Goal: Task Accomplishment & Management: Use online tool/utility

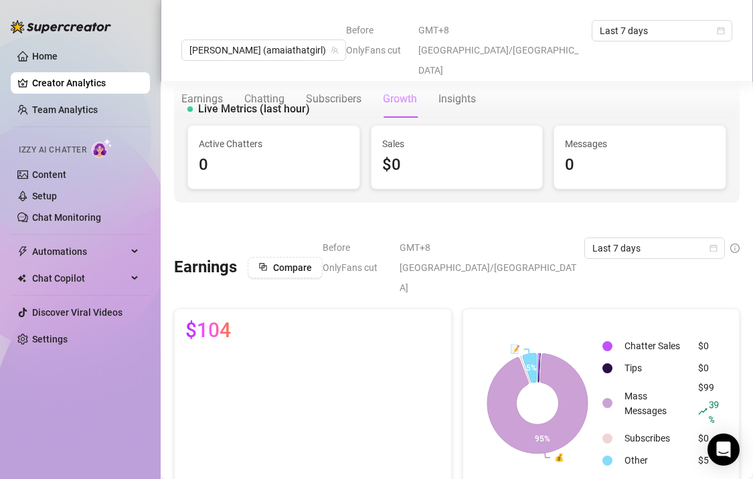
scroll to position [1184, 0]
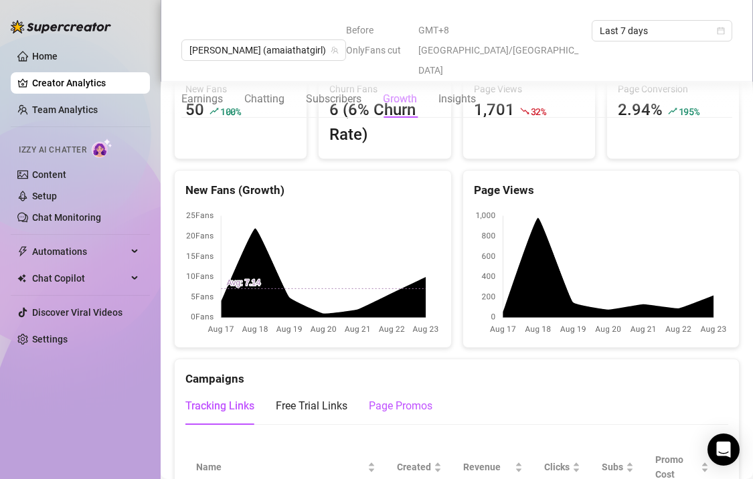
click at [381, 398] on div "Page Promos" at bounding box center [401, 406] width 64 height 16
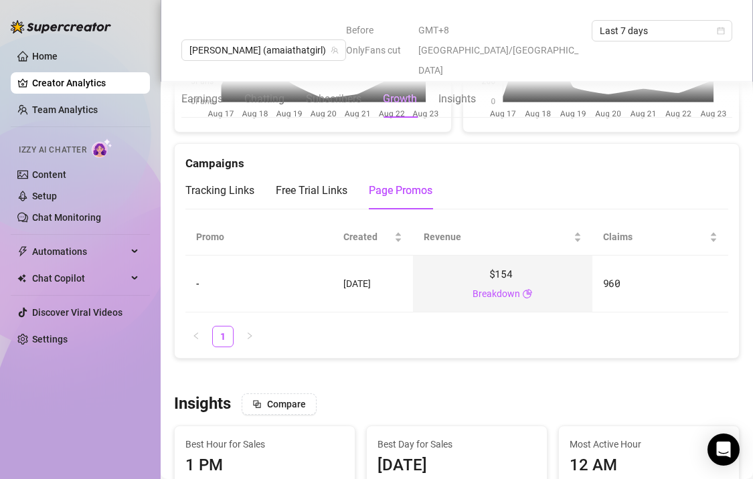
scroll to position [1397, 0]
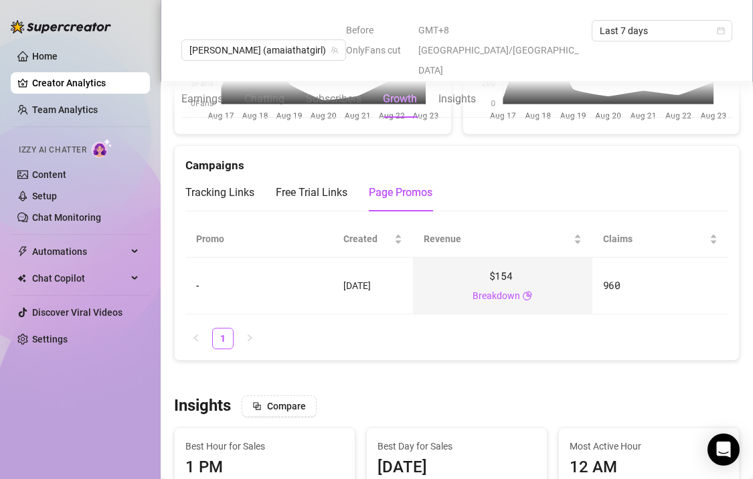
drag, startPoint x: 392, startPoint y: 236, endPoint x: 392, endPoint y: 250, distance: 14.7
click at [392, 258] on td "[DATE]" at bounding box center [373, 286] width 80 height 57
click at [371, 280] on span "[DATE]" at bounding box center [356, 285] width 27 height 11
click at [329, 174] on div "Free Trial Links" at bounding box center [312, 192] width 72 height 37
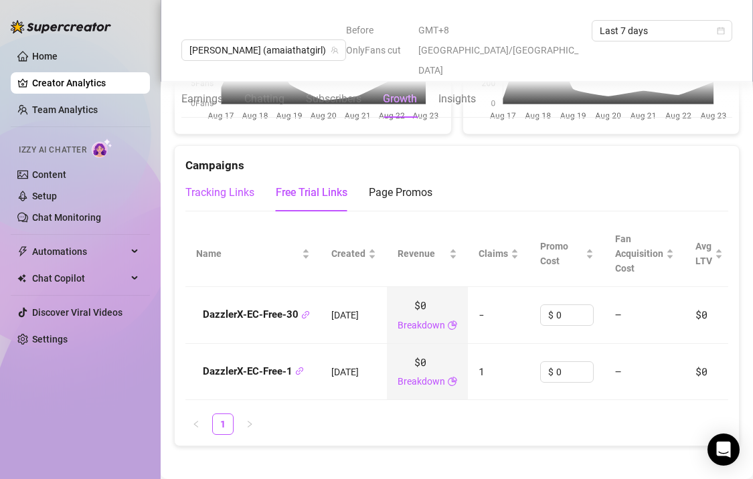
click at [236, 185] on div "Tracking Links" at bounding box center [219, 193] width 69 height 16
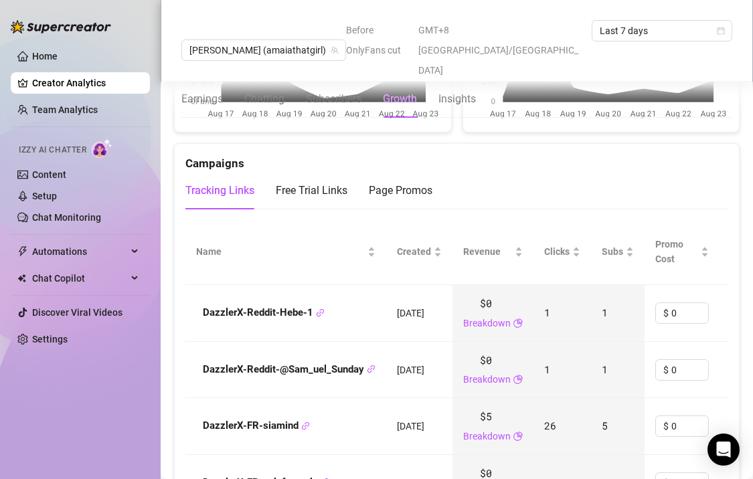
scroll to position [1321, 0]
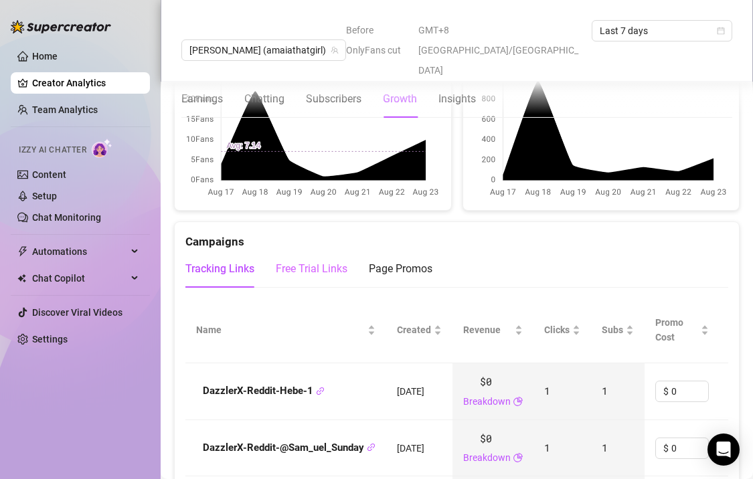
click at [332, 250] on div "Free Trial Links" at bounding box center [312, 268] width 72 height 37
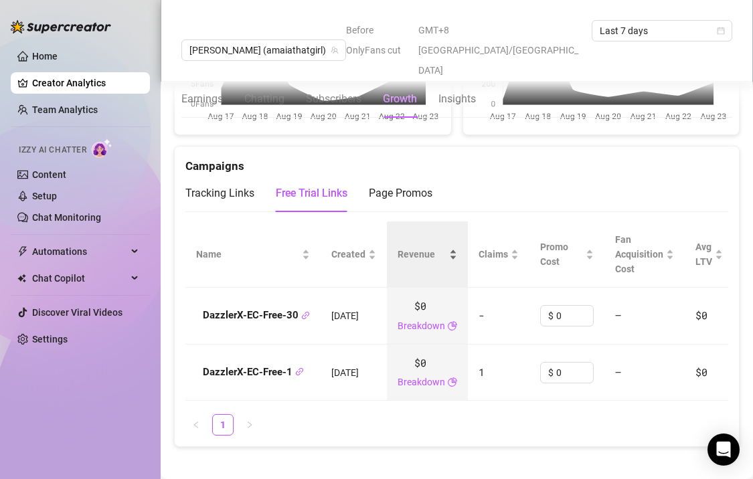
scroll to position [1399, 0]
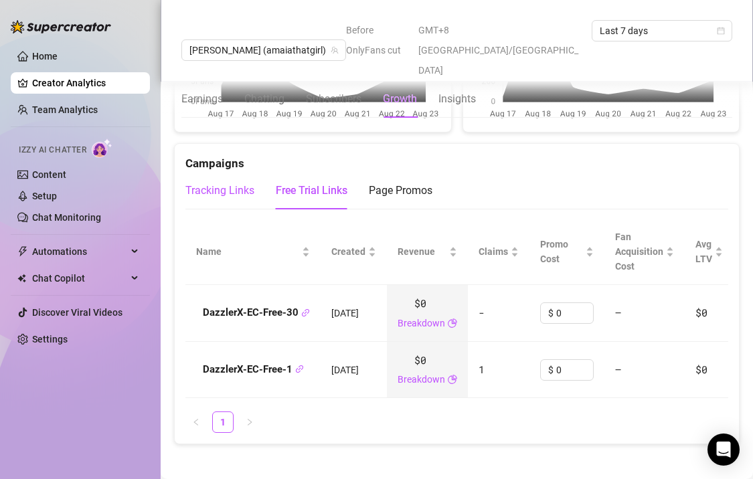
click at [238, 183] on div "Tracking Links" at bounding box center [219, 191] width 69 height 16
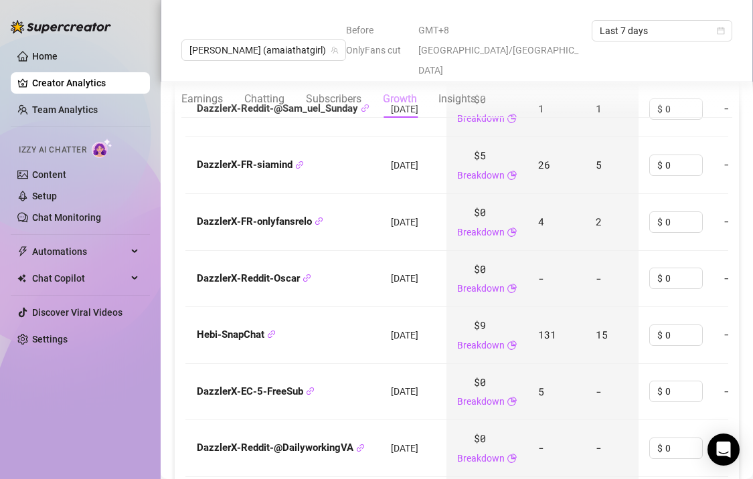
scroll to position [1661, 0]
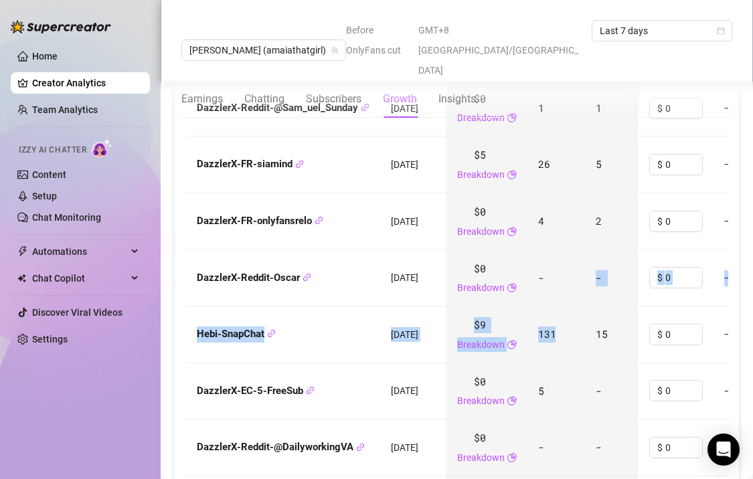
drag, startPoint x: 571, startPoint y: 305, endPoint x: 571, endPoint y: 260, distance: 44.8
click at [571, 260] on tbody "DazzlerX-Reddit-Hebe-1 [DATE] $0 Breakdown 1 1 $ 0 — $0 - Last scan: 11 hours a…" at bounding box center [611, 306] width 864 height 566
click at [561, 306] on td "131" at bounding box center [556, 334] width 58 height 57
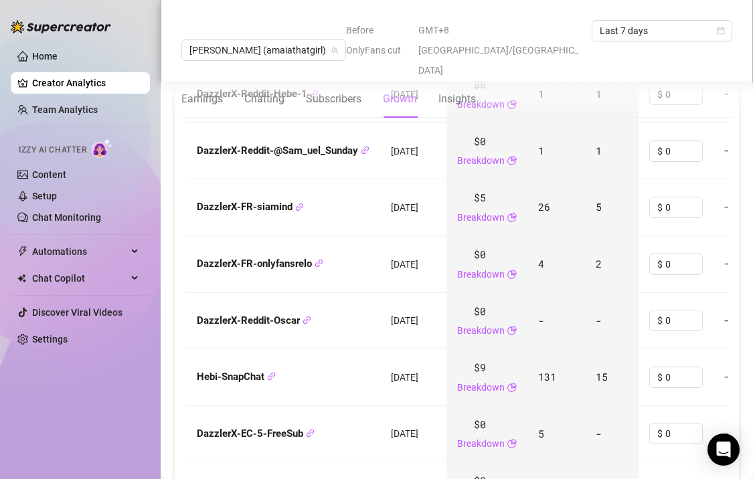
scroll to position [1635, 0]
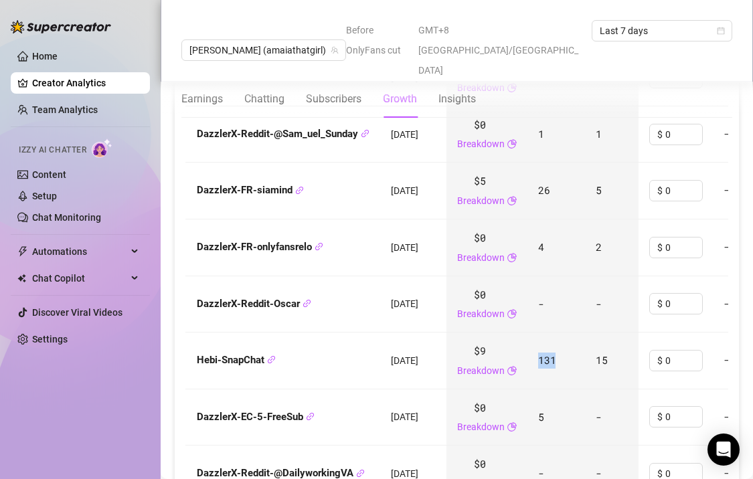
drag, startPoint x: 573, startPoint y: 295, endPoint x: 573, endPoint y: 337, distance: 41.5
click at [573, 337] on td "131" at bounding box center [556, 361] width 58 height 57
drag, startPoint x: 573, startPoint y: 341, endPoint x: 573, endPoint y: 304, distance: 36.1
click at [573, 333] on td "131" at bounding box center [556, 361] width 58 height 57
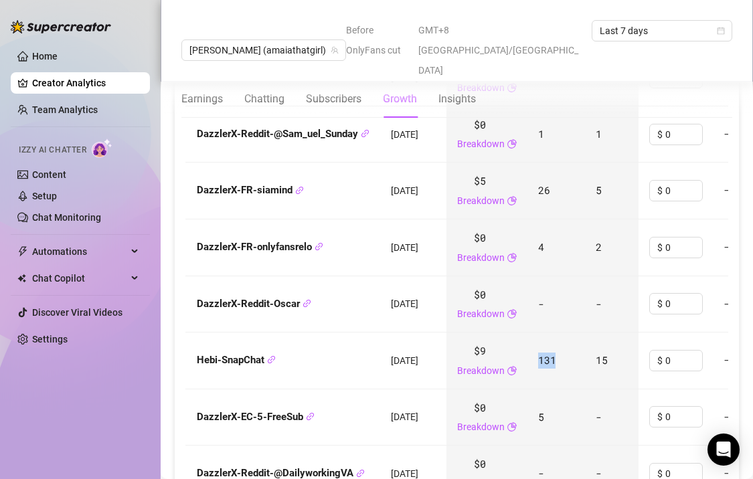
click at [573, 333] on td "131" at bounding box center [556, 361] width 58 height 57
drag, startPoint x: 573, startPoint y: 285, endPoint x: 573, endPoint y: 327, distance: 42.2
click at [573, 327] on tbody "DazzlerX-Reddit-Hebe-1 [DATE] $0 Breakdown 1 1 $ 0 — $0 - Last scan: 11 hours a…" at bounding box center [611, 333] width 864 height 566
click at [573, 333] on td "131" at bounding box center [556, 361] width 58 height 57
drag, startPoint x: 573, startPoint y: 338, endPoint x: 572, endPoint y: 299, distance: 38.8
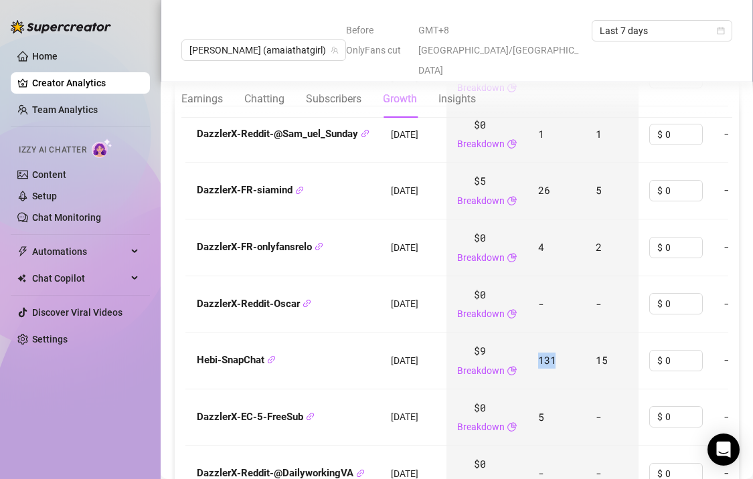
click at [572, 333] on td "131" at bounding box center [556, 361] width 58 height 57
drag, startPoint x: 572, startPoint y: 299, endPoint x: 572, endPoint y: 339, distance: 39.5
click at [572, 339] on td "131" at bounding box center [556, 361] width 58 height 57
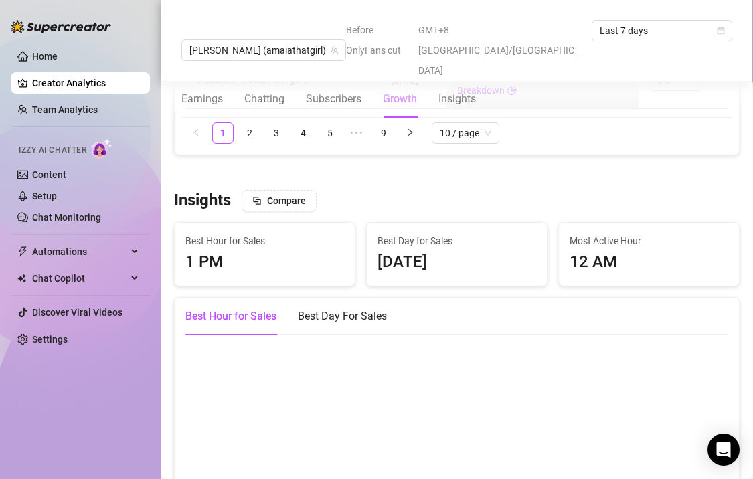
scroll to position [2143, 0]
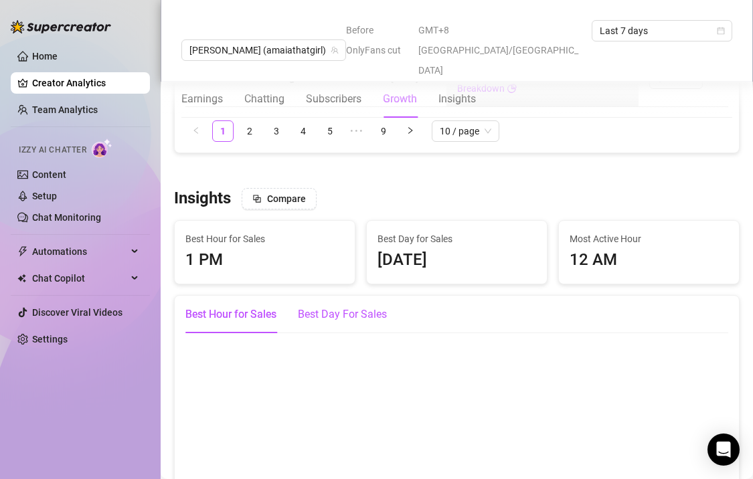
click at [375, 306] on div "Best Day For Sales" at bounding box center [342, 314] width 89 height 16
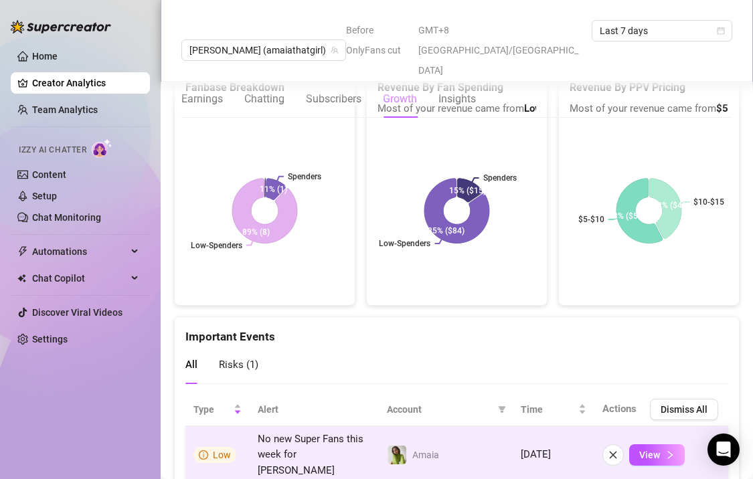
scroll to position [2813, 0]
